Goal: Information Seeking & Learning: Learn about a topic

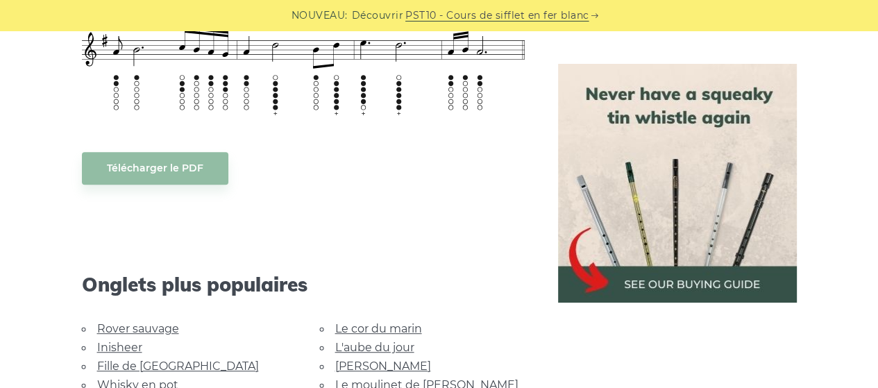
scroll to position [666, 0]
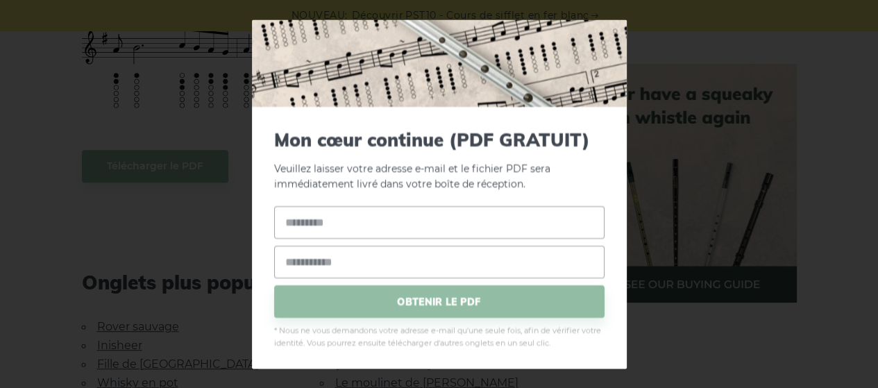
scroll to position [89, 0]
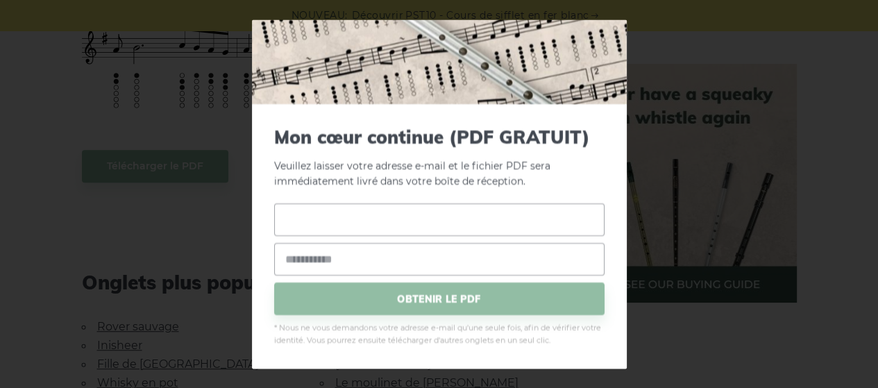
click at [482, 221] on input "text" at bounding box center [439, 220] width 330 height 33
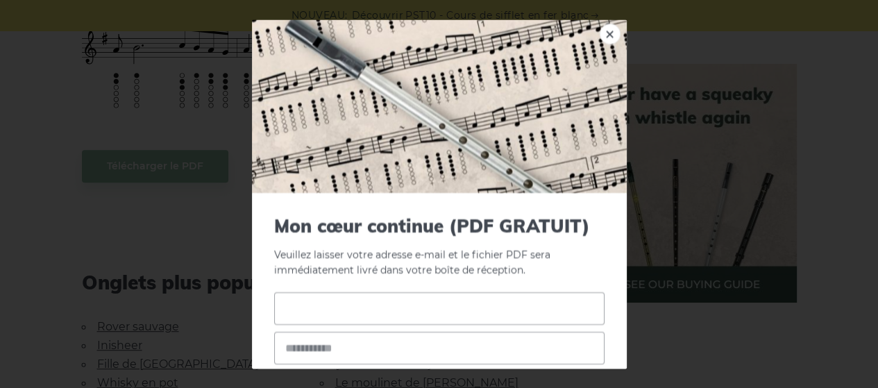
scroll to position [2, 0]
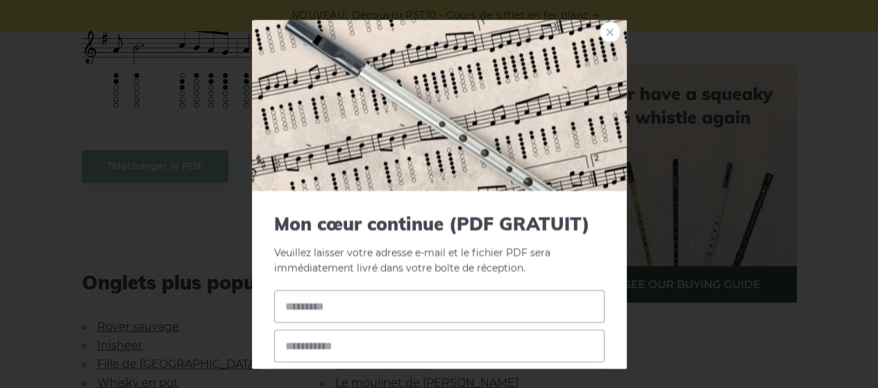
click at [604, 37] on font "×" at bounding box center [610, 32] width 12 height 26
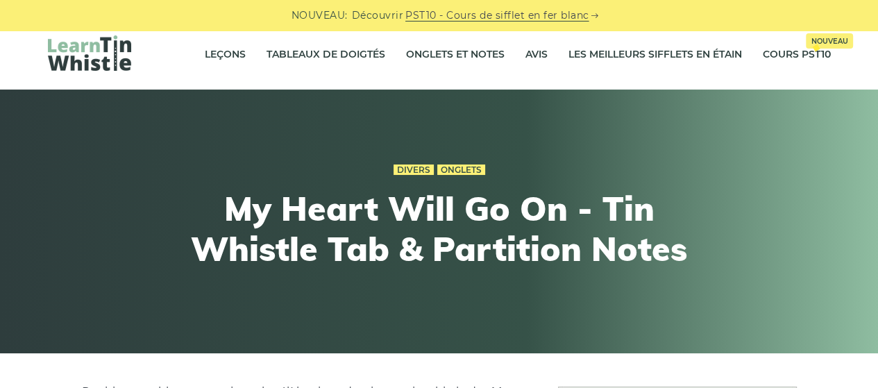
scroll to position [0, 0]
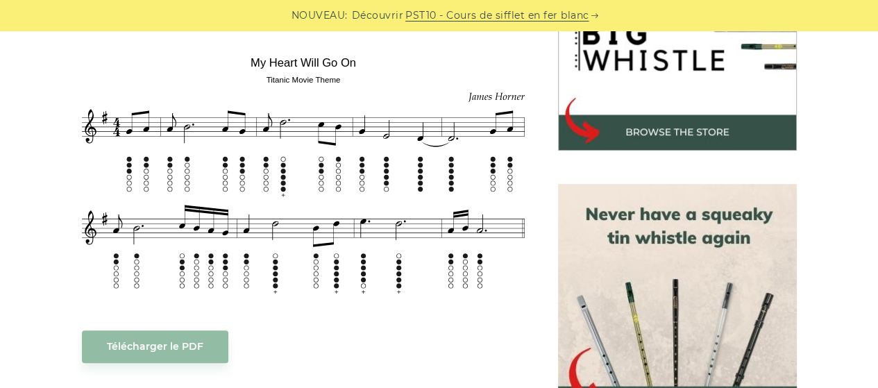
scroll to position [464, 0]
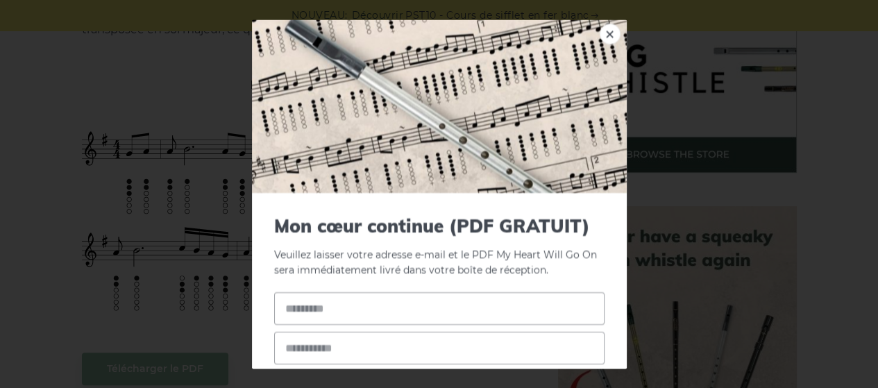
drag, startPoint x: 247, startPoint y: 83, endPoint x: 359, endPoint y: 208, distance: 167.6
click at [604, 37] on font "×" at bounding box center [610, 35] width 12 height 26
drag, startPoint x: 248, startPoint y: 72, endPoint x: 320, endPoint y: 211, distance: 156.4
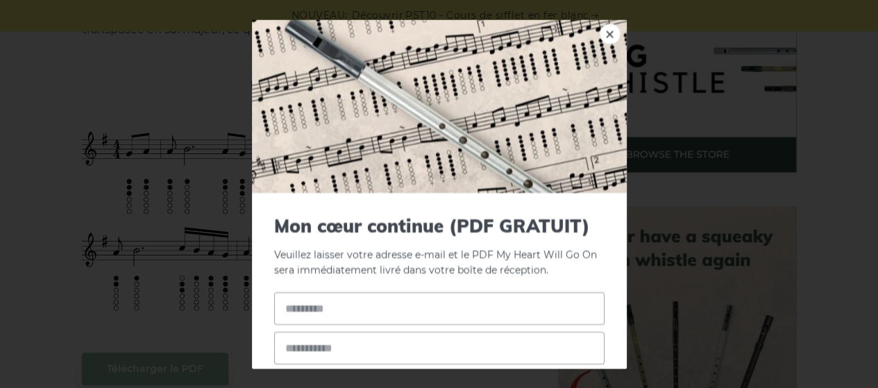
scroll to position [89, 0]
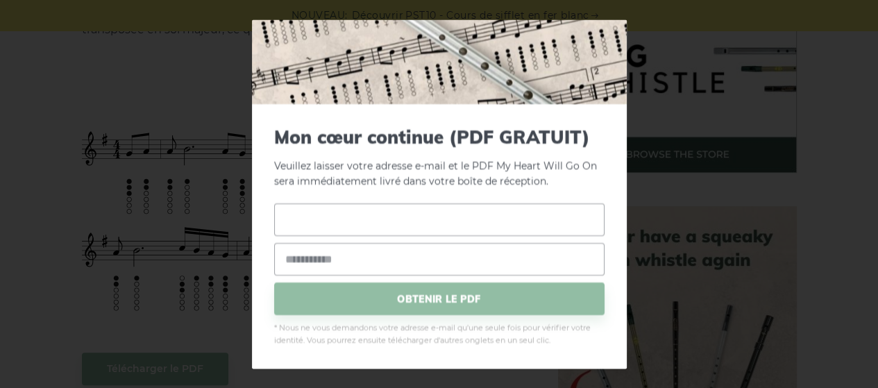
click at [319, 221] on input "text" at bounding box center [439, 220] width 330 height 33
type input "**"
click at [598, 31] on img at bounding box center [439, 18] width 375 height 174
click at [48, 185] on div "× Mon cœur continue (PDF GRATUIT) Veuillez laisser votre adresse e-mail et le P…" at bounding box center [439, 194] width 878 height 388
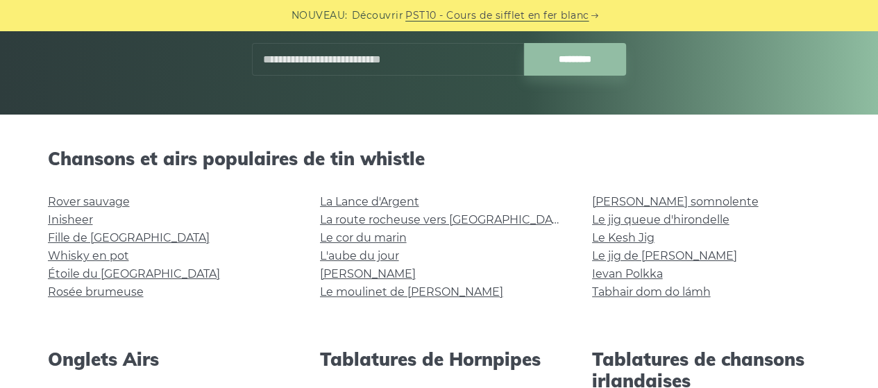
scroll to position [278, 0]
